Goal: Complete application form: Complete application form

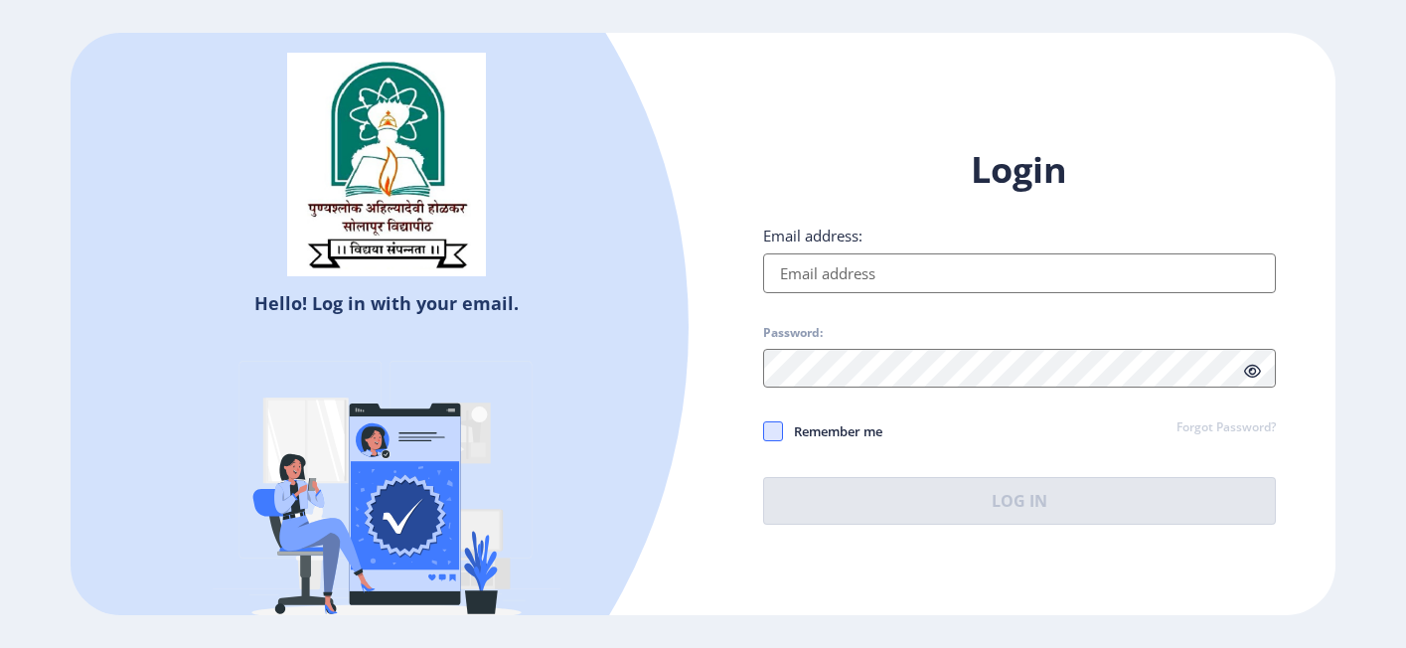
type input "[EMAIL_ADDRESS][DOMAIN_NAME]"
click at [768, 432] on span at bounding box center [773, 431] width 20 height 20
click at [764, 432] on input "Remember me" at bounding box center [763, 431] width 1 height 1
checkbox input "true"
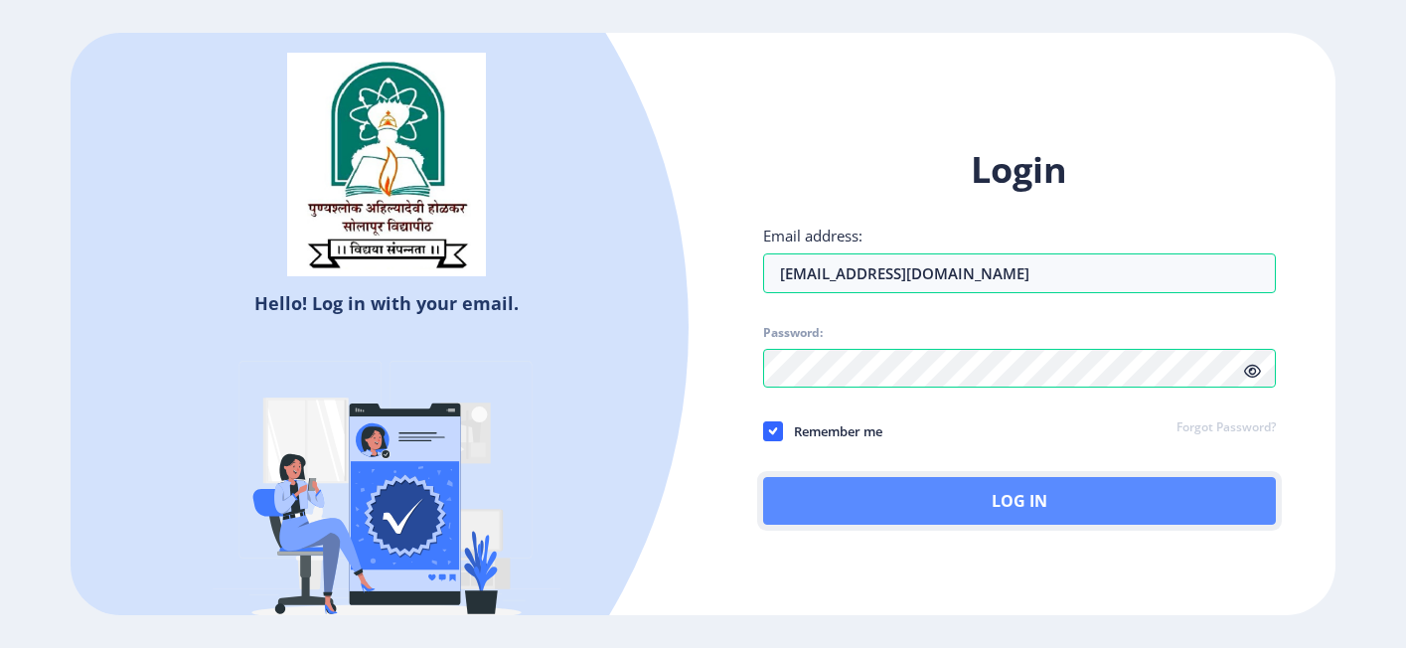
click at [842, 494] on button "Log In" at bounding box center [1020, 501] width 514 height 48
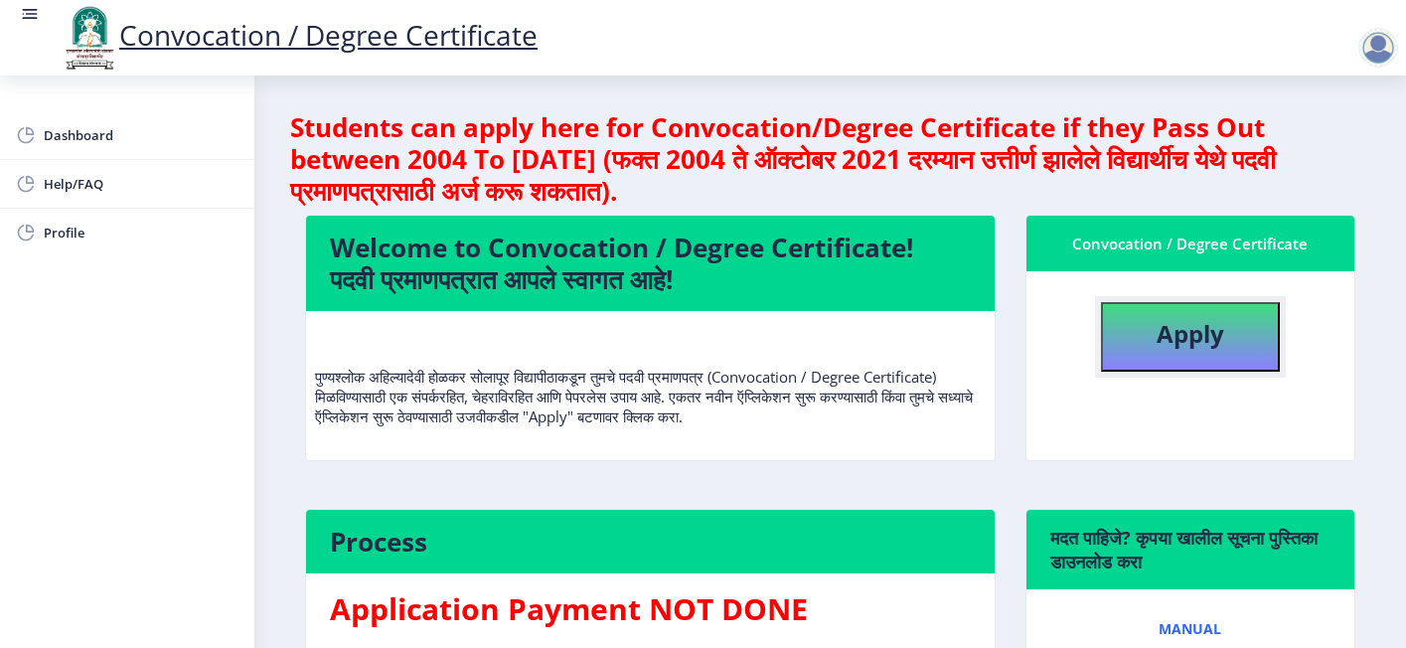
click at [1142, 331] on b "Apply" at bounding box center [1191, 333] width 68 height 33
select select
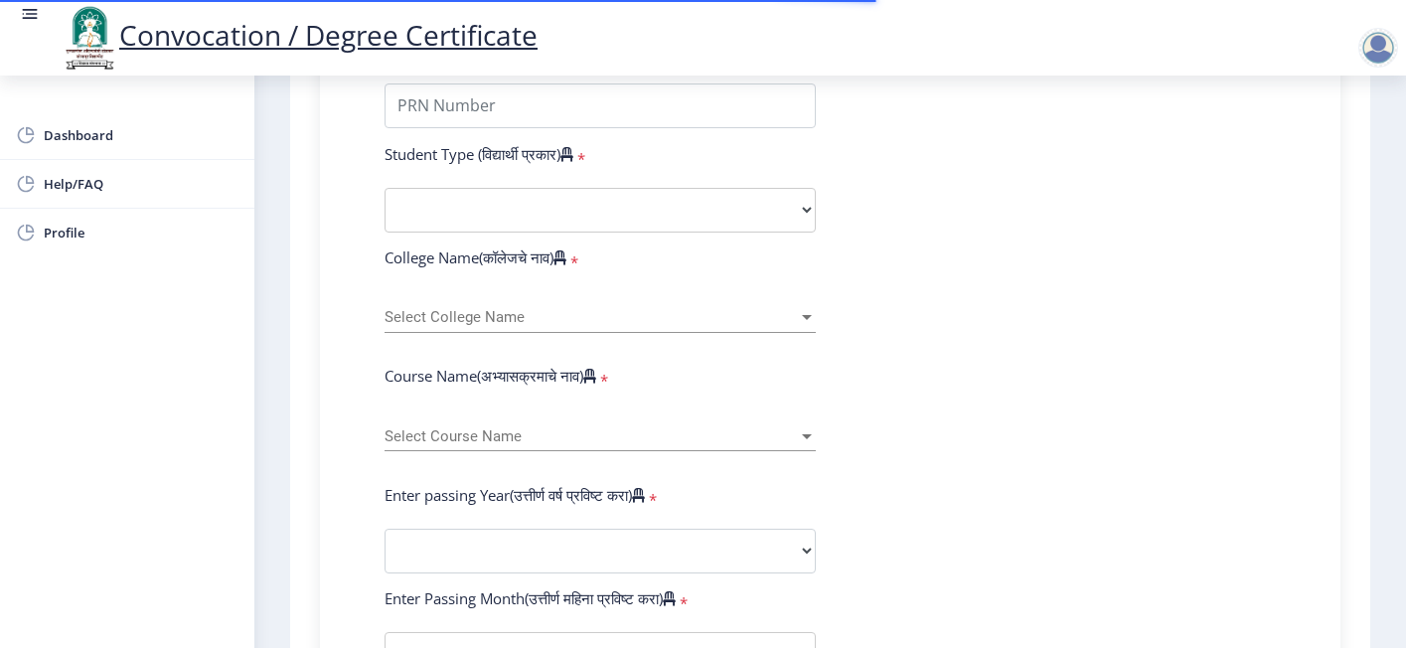
scroll to position [298, 0]
